Goal: Task Accomplishment & Management: Complete application form

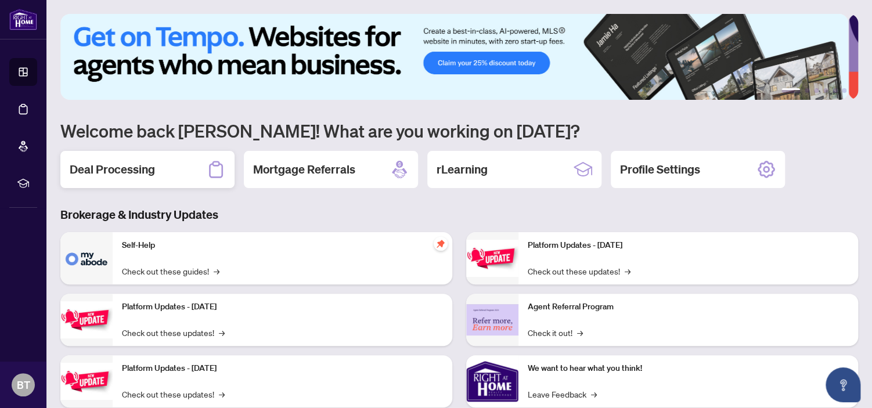
click at [159, 174] on div "Deal Processing" at bounding box center [147, 169] width 174 height 37
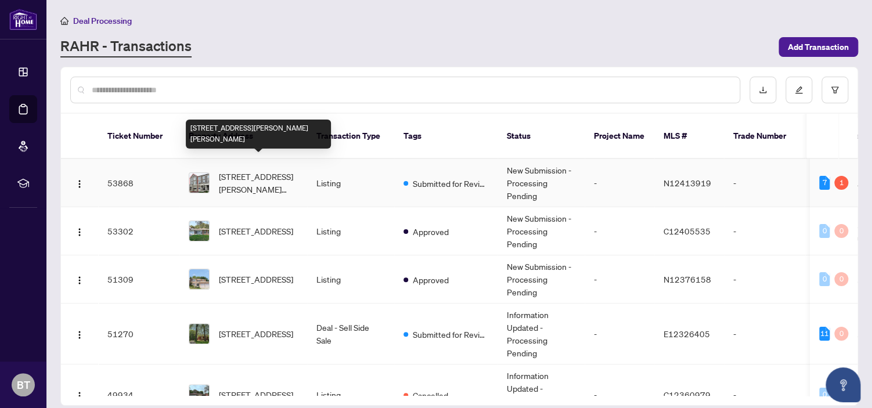
click at [264, 170] on span "[STREET_ADDRESS][PERSON_NAME][PERSON_NAME]" at bounding box center [258, 183] width 79 height 26
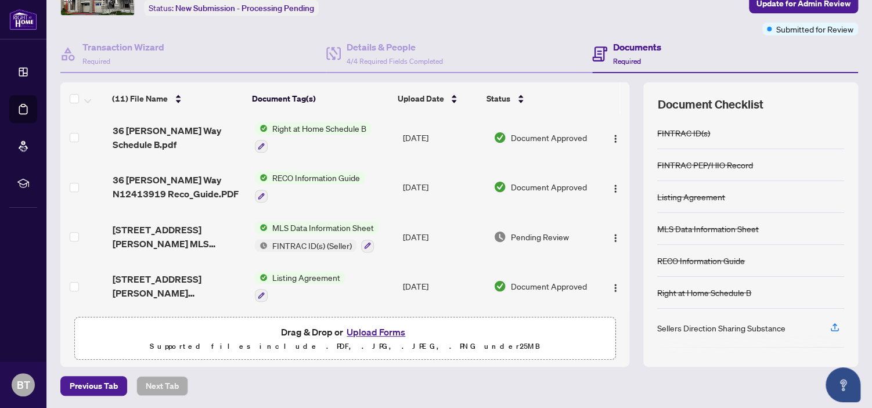
scroll to position [77, 0]
click at [384, 330] on button "Upload Forms" at bounding box center [376, 332] width 66 height 15
click at [386, 330] on button "Upload Forms" at bounding box center [376, 332] width 66 height 15
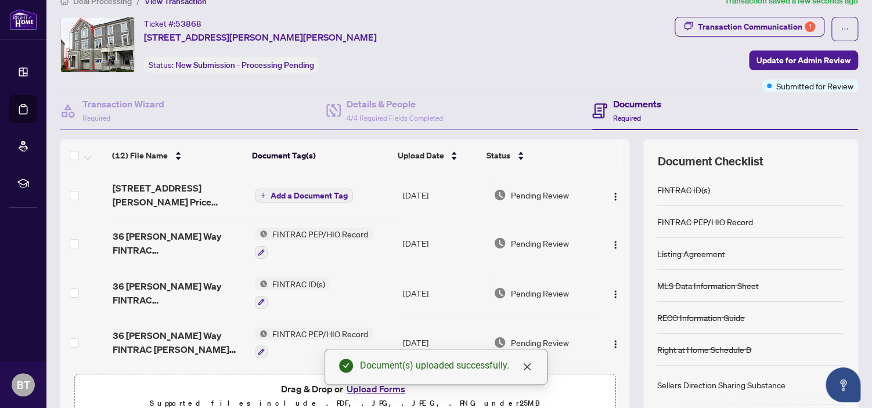
scroll to position [0, 0]
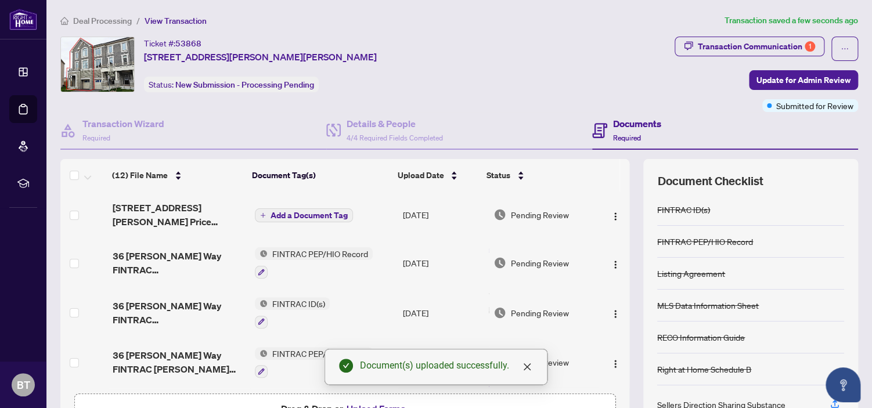
click at [304, 216] on span "Add a Document Tag" at bounding box center [309, 215] width 77 height 8
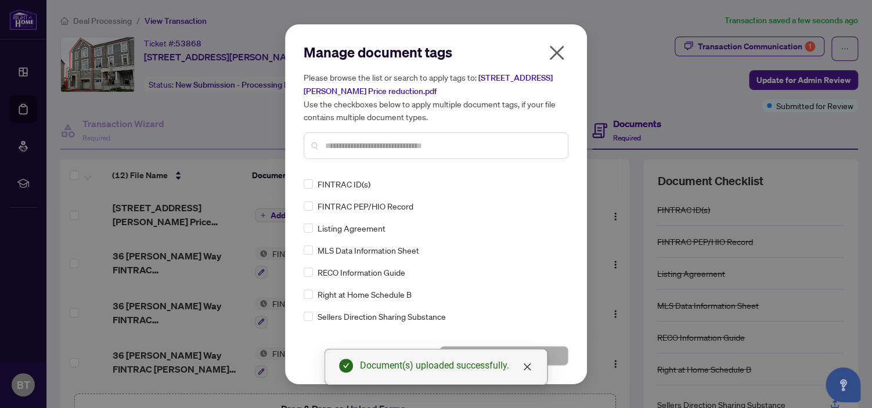
click at [351, 141] on input "text" at bounding box center [441, 145] width 233 height 13
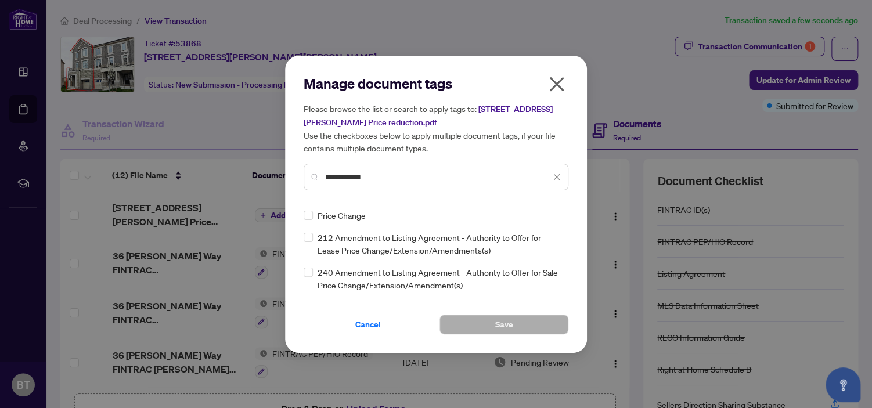
type input "**********"
click at [475, 315] on button "Save" at bounding box center [504, 325] width 129 height 20
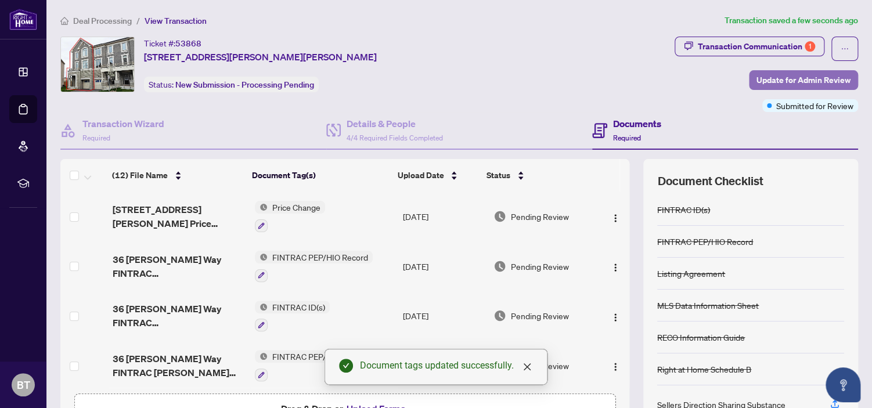
click at [760, 79] on span "Update for Admin Review" at bounding box center [804, 80] width 94 height 19
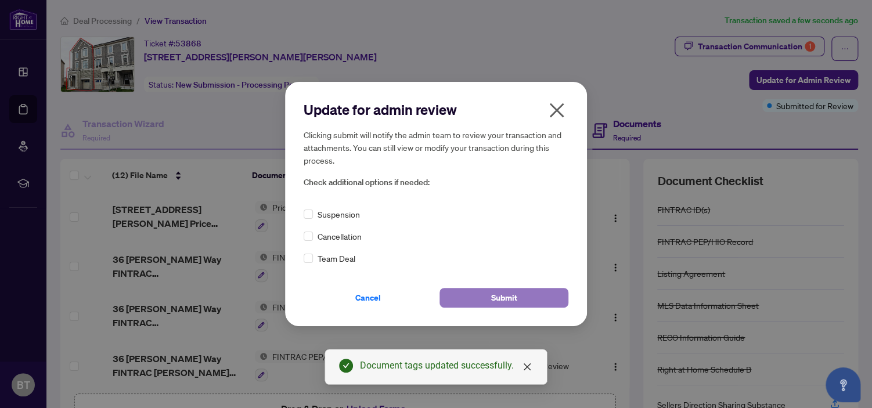
click at [489, 294] on button "Submit" at bounding box center [504, 298] width 129 height 20
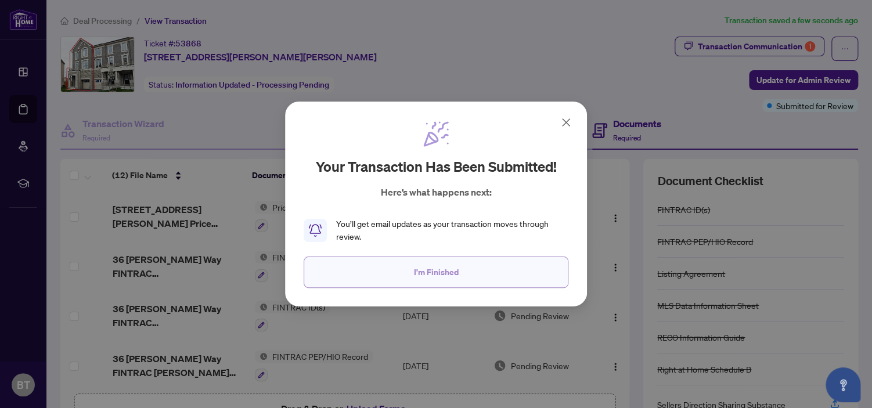
click at [442, 270] on span "I'm Finished" at bounding box center [436, 272] width 45 height 19
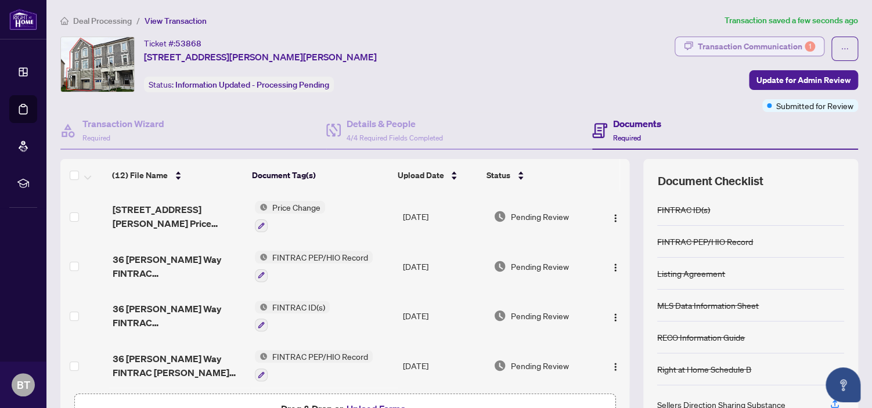
click at [741, 50] on div "Transaction Communication 1" at bounding box center [756, 46] width 117 height 19
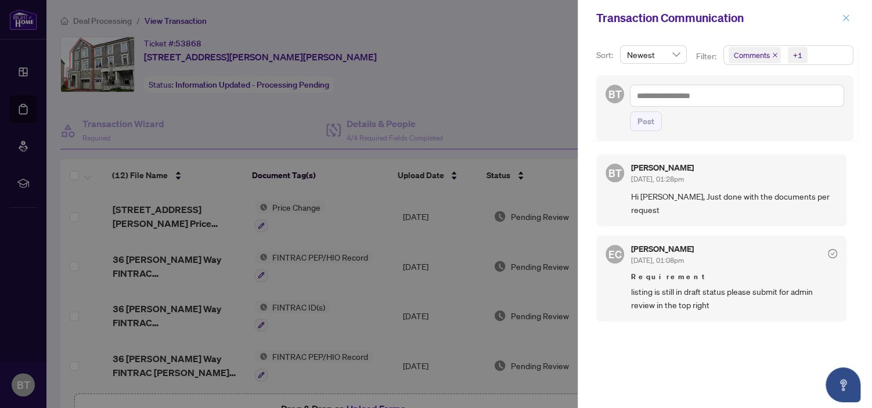
click at [846, 17] on icon "close" at bounding box center [846, 18] width 6 height 6
